Goal: Information Seeking & Learning: Stay updated

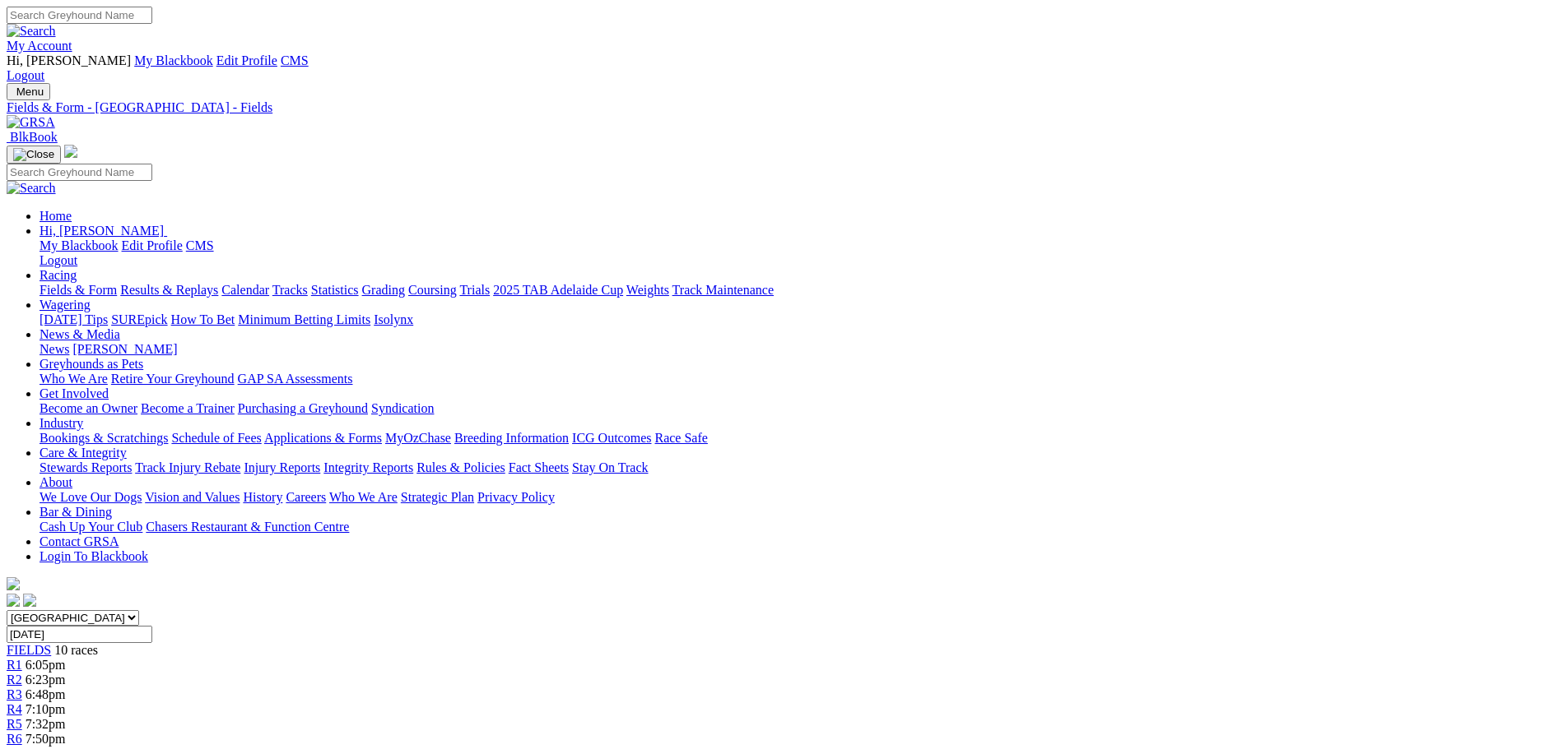
drag, startPoint x: 0, startPoint y: 0, endPoint x: 341, endPoint y: 59, distance: 346.1
click at [55, 115] on img at bounding box center [31, 122] width 49 height 14
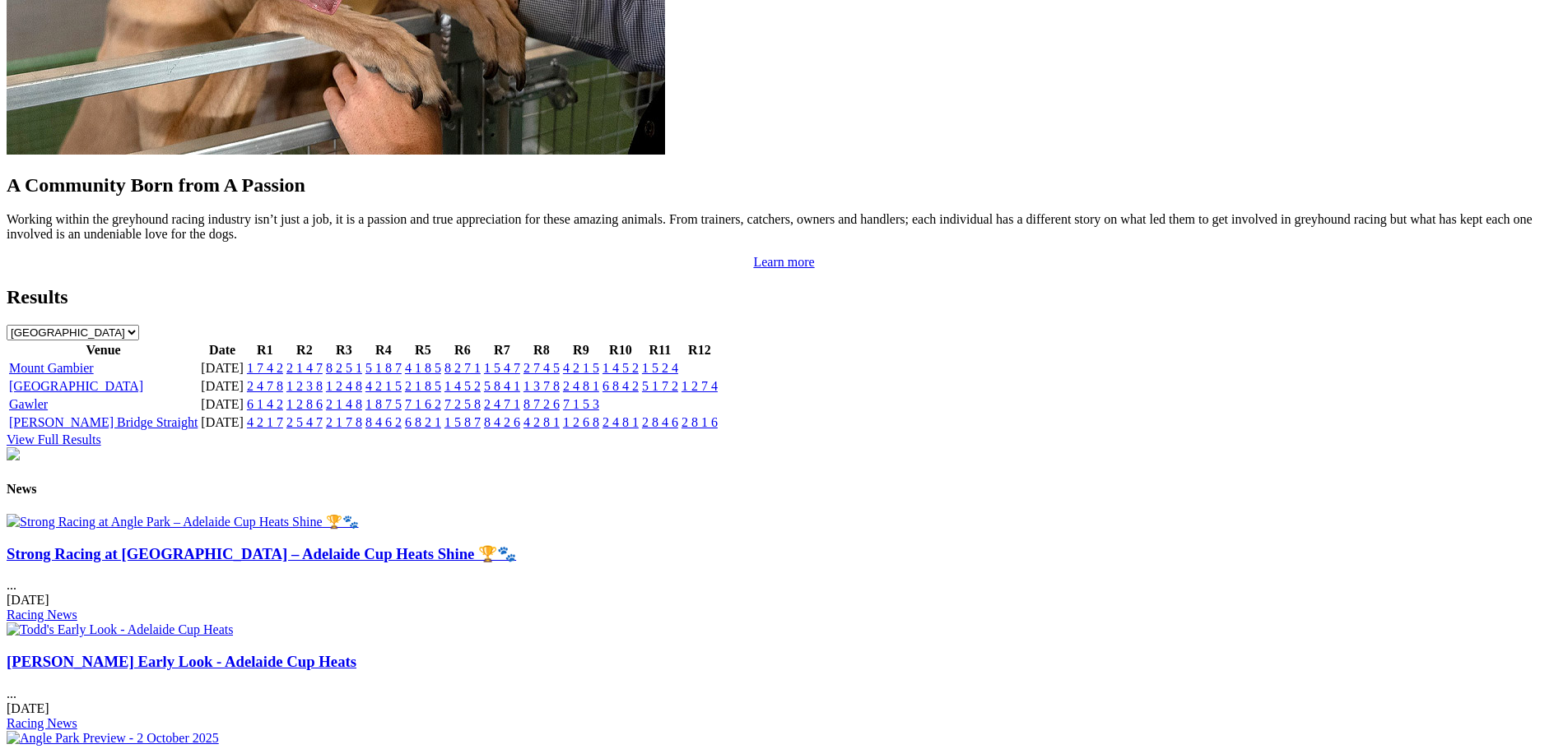
scroll to position [1974, 0]
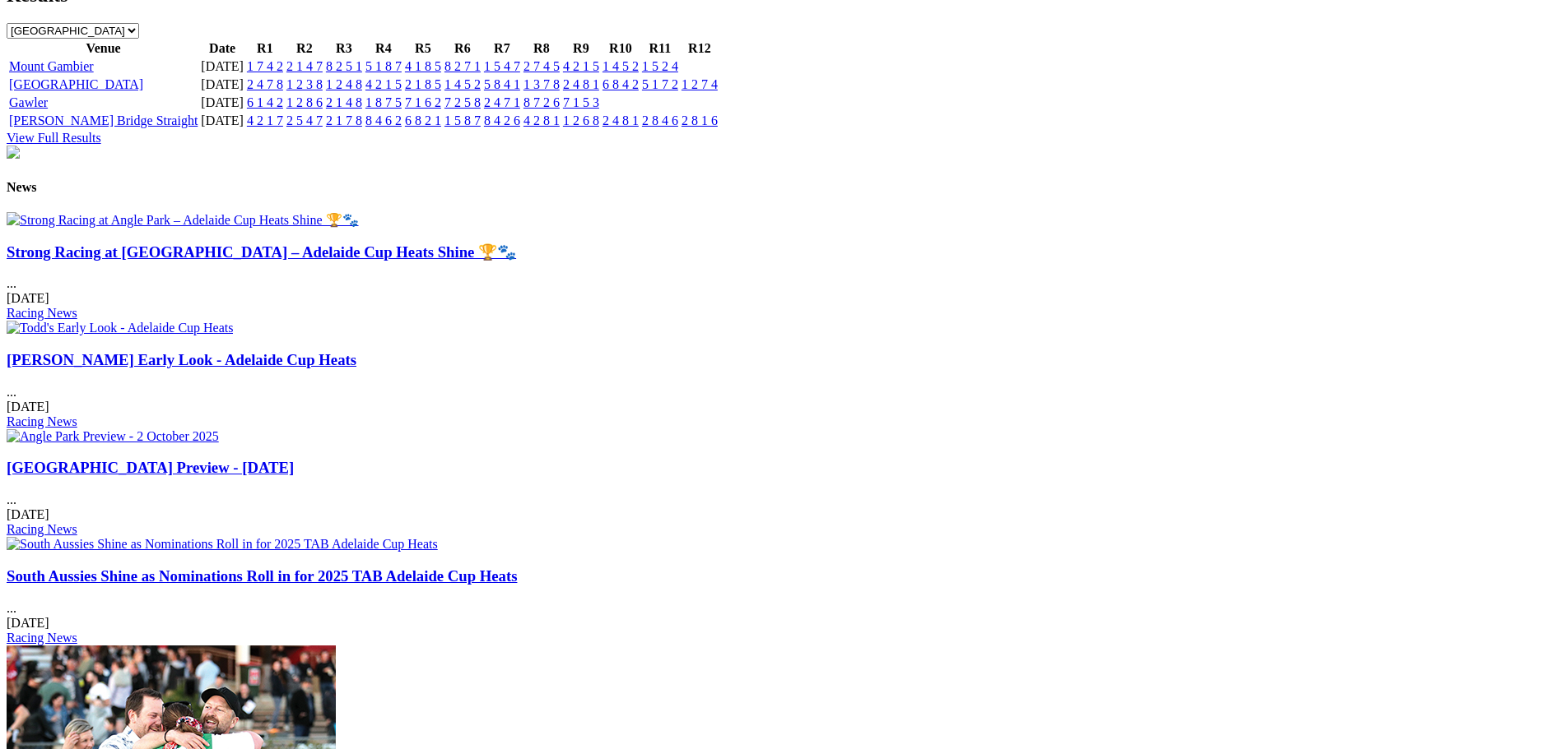
click at [358, 212] on img at bounding box center [182, 220] width 352 height 15
